Goal: Task Accomplishment & Management: Use online tool/utility

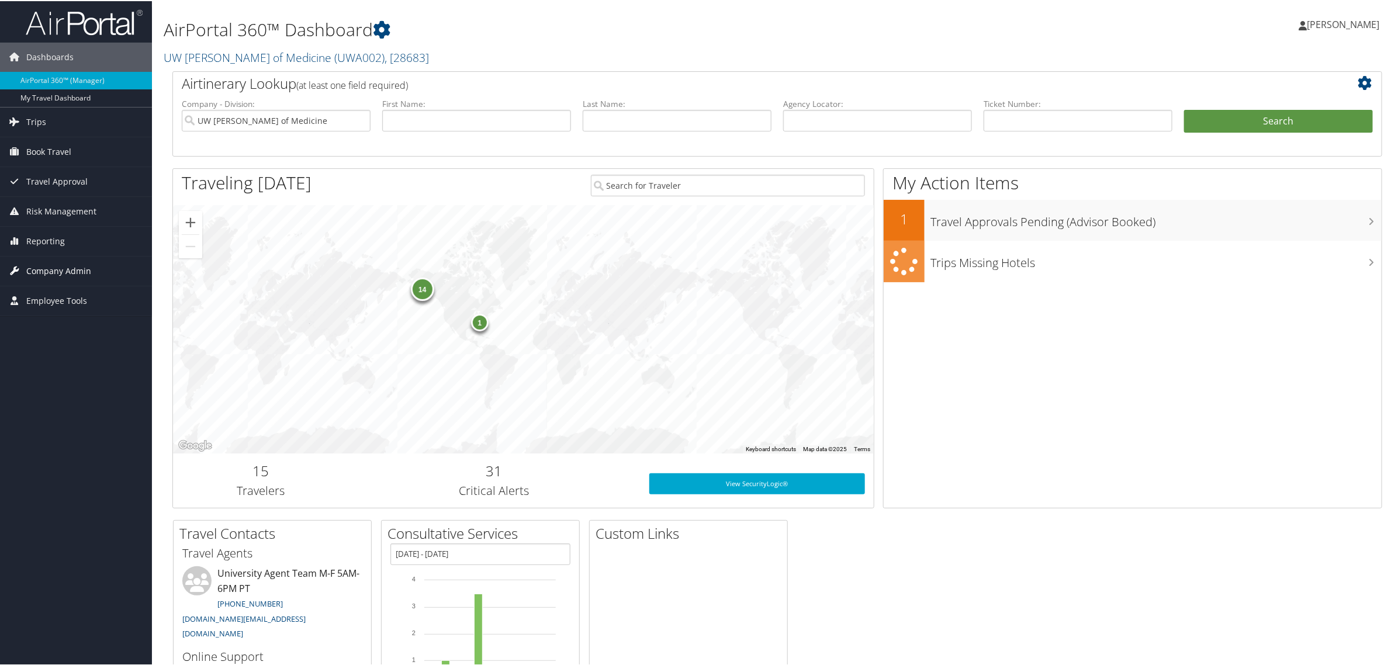
click at [43, 267] on span "Company Admin" at bounding box center [58, 269] width 65 height 29
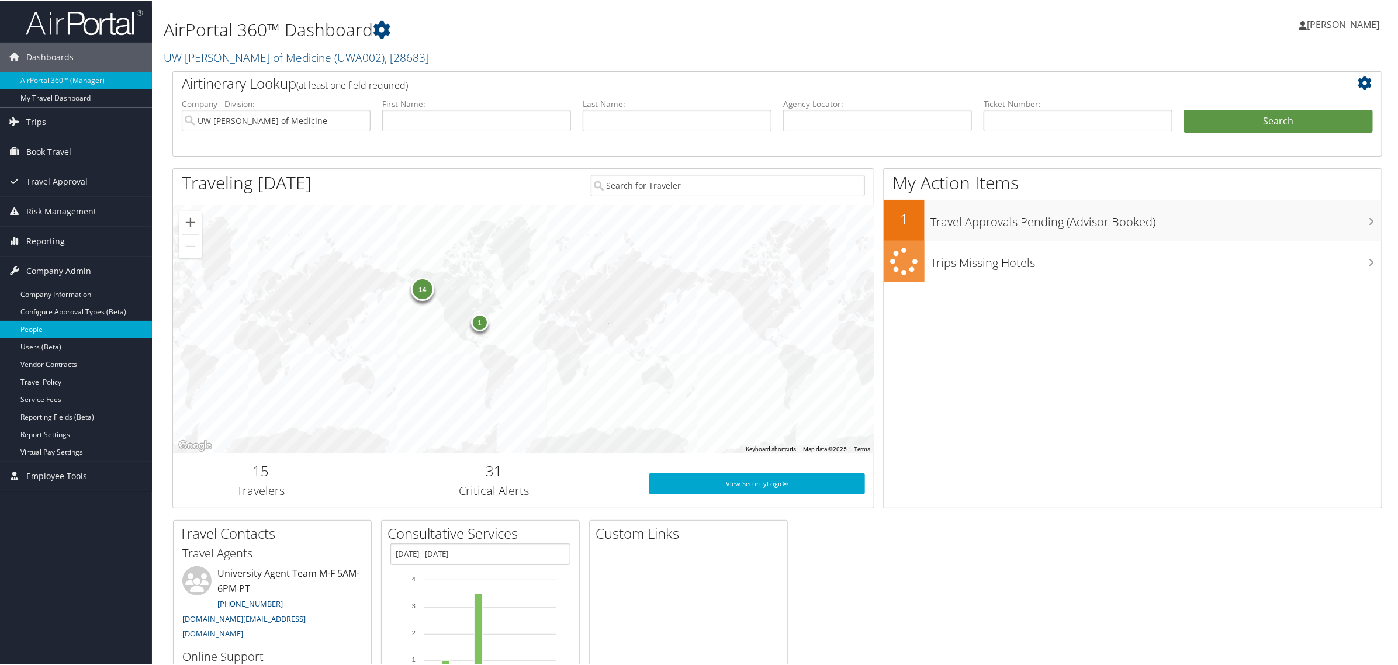
click at [44, 334] on link "People" at bounding box center [76, 329] width 152 height 18
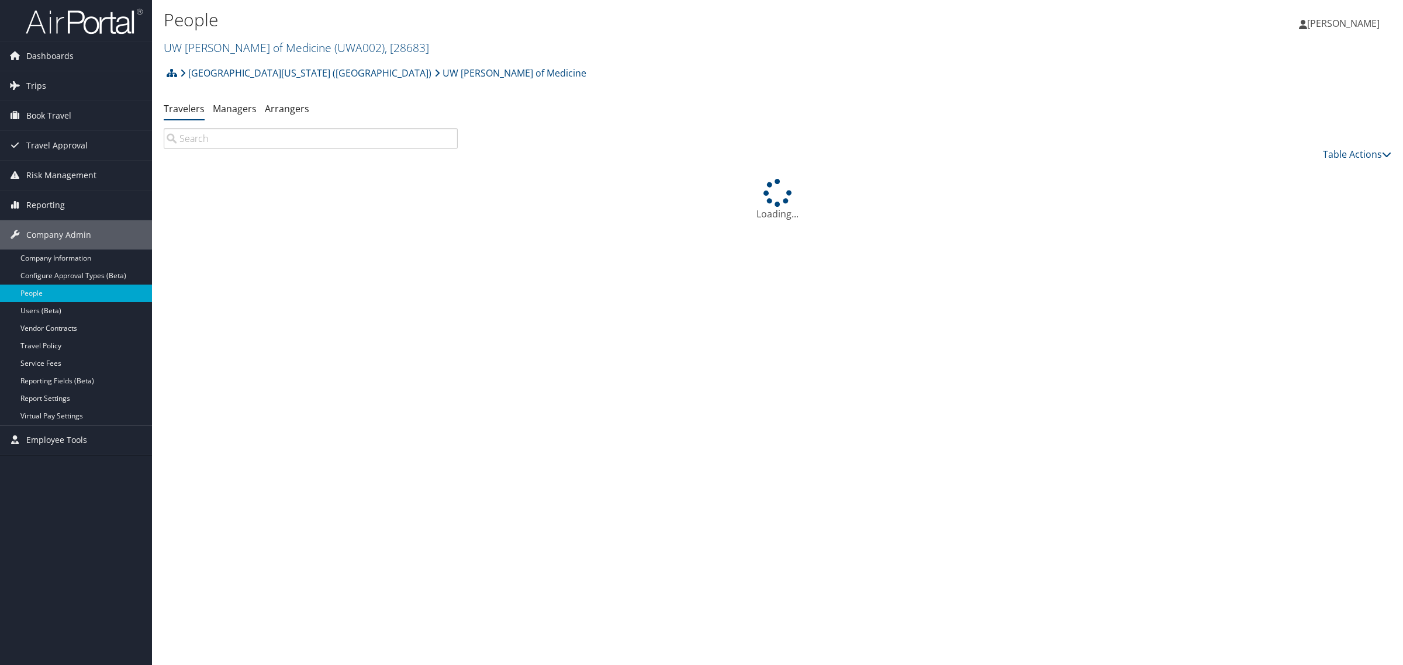
click at [237, 134] on input "search" at bounding box center [311, 138] width 294 height 21
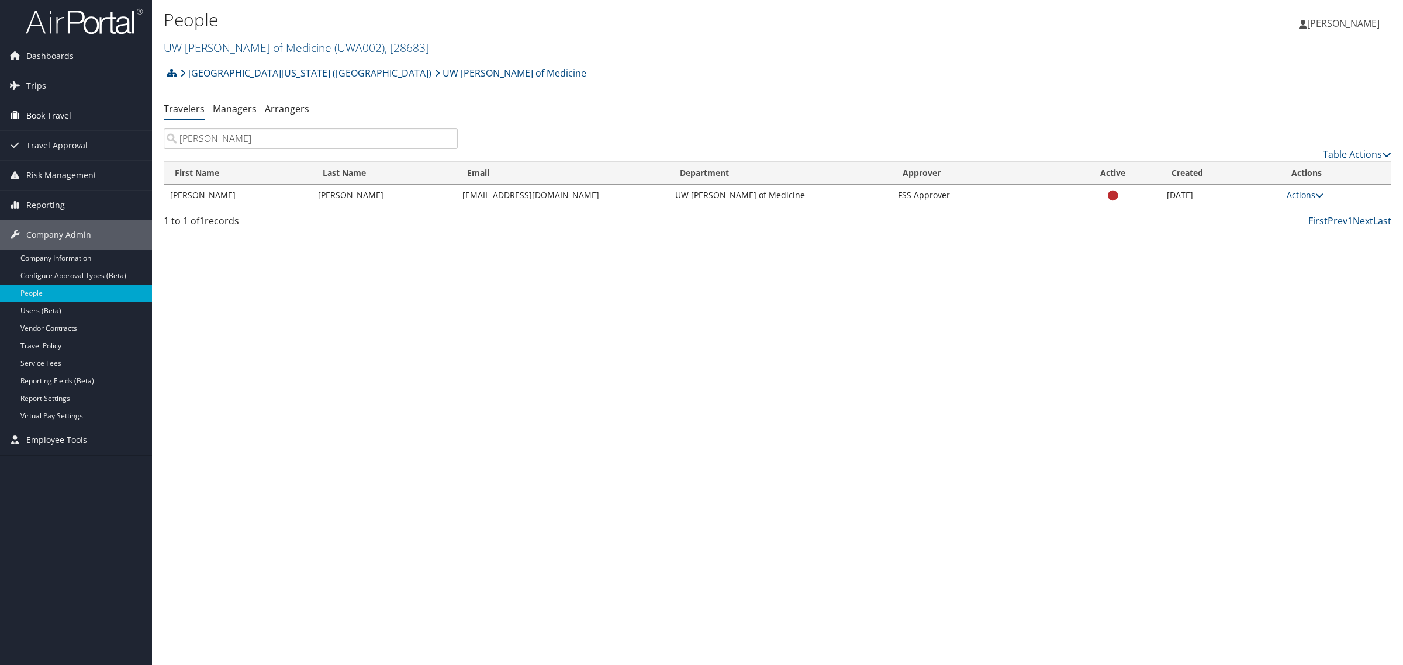
type input "Ternasky"
click at [36, 109] on span "Book Travel" at bounding box center [48, 115] width 45 height 29
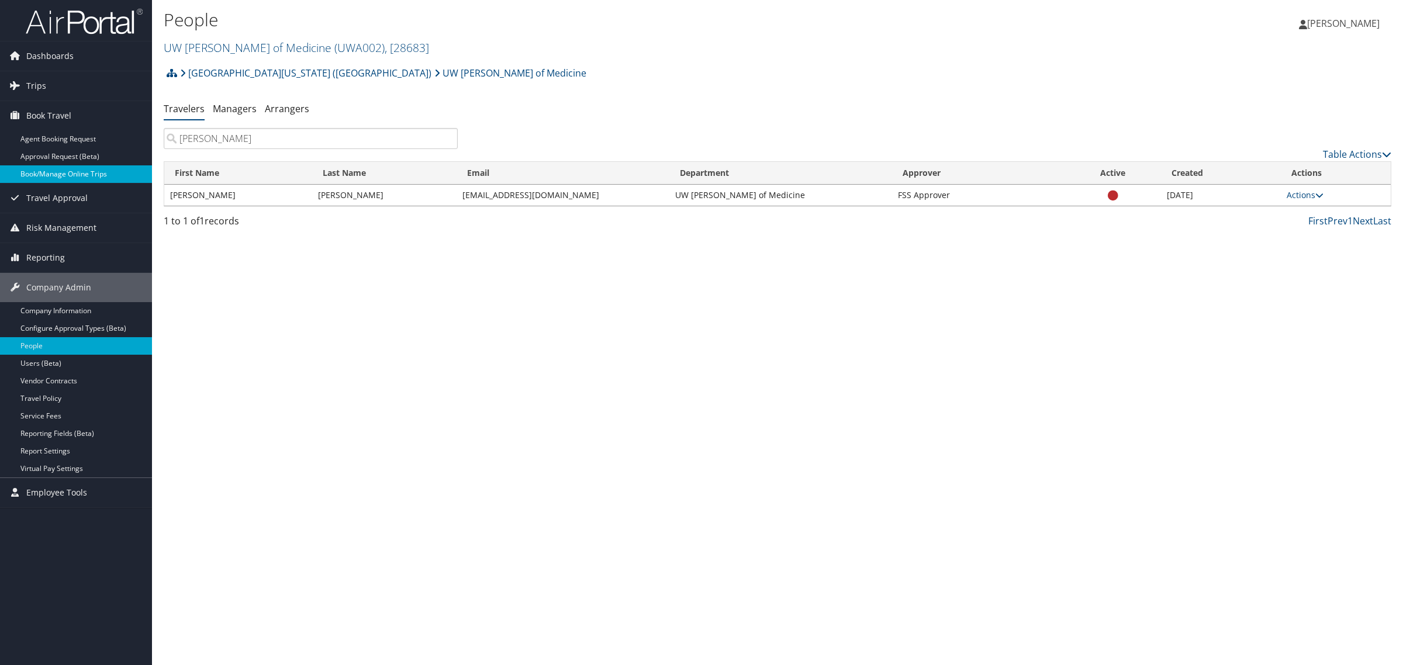
click at [56, 172] on link "Book/Manage Online Trips" at bounding box center [76, 174] width 152 height 18
